Goal: Information Seeking & Learning: Learn about a topic

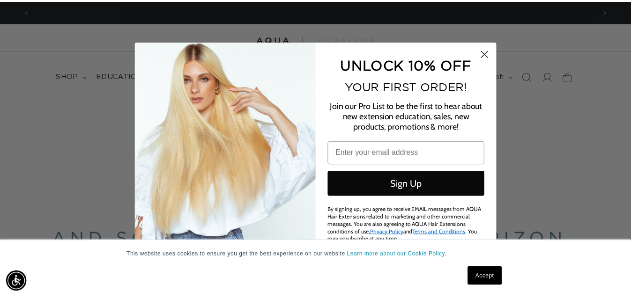
scroll to position [0, 571]
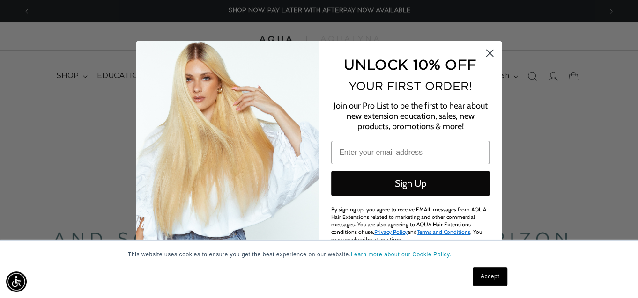
click at [486, 56] on circle "Close dialog" at bounding box center [489, 52] width 15 height 15
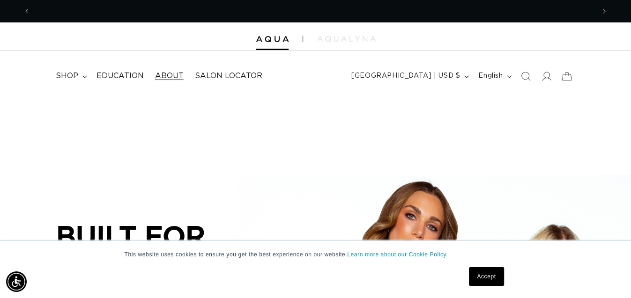
scroll to position [0, 1128]
click at [66, 74] on span "shop" at bounding box center [67, 76] width 22 height 10
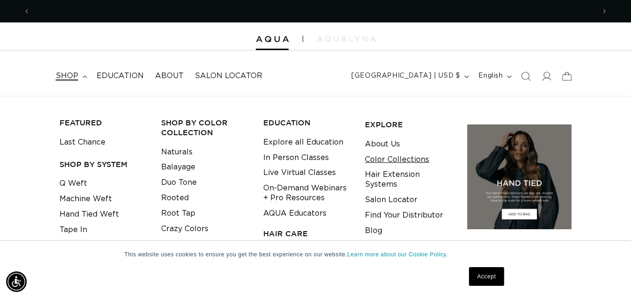
scroll to position [0, 564]
click at [401, 163] on link "Color Collections" at bounding box center [397, 159] width 64 height 15
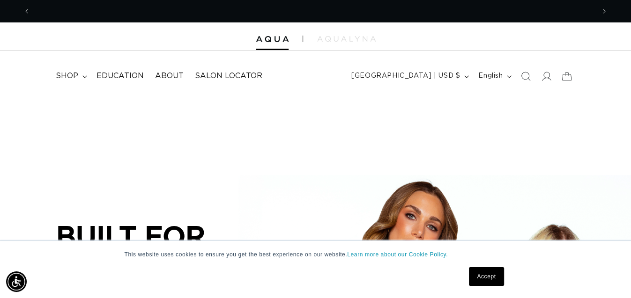
scroll to position [0, 1128]
